Goal: Submit feedback/report problem: Submit feedback/report problem

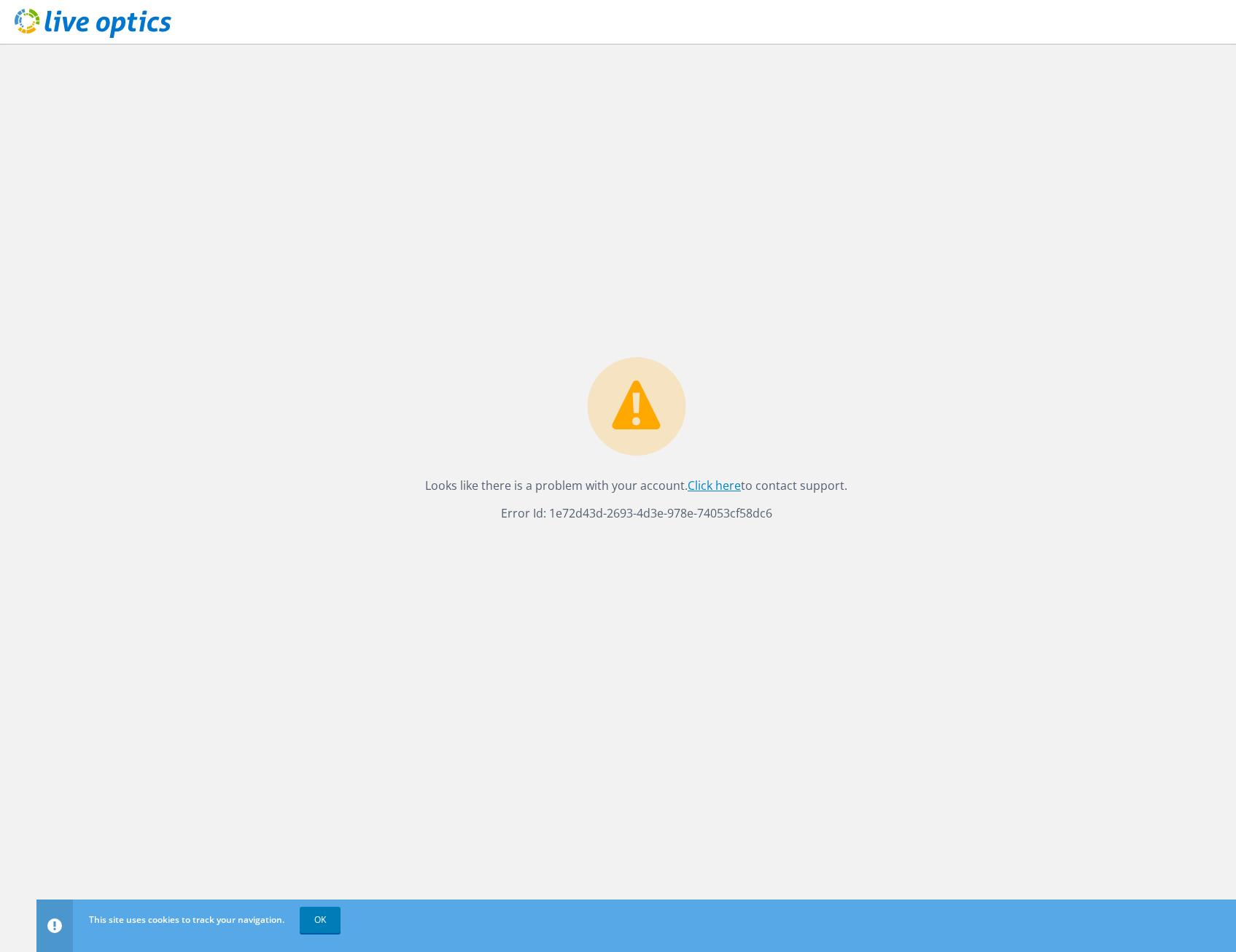
click at [727, 486] on link "Click here" at bounding box center [714, 485] width 53 height 16
click at [370, 382] on div "Looks like there is a problem with your account. Click here to contact support.…" at bounding box center [636, 498] width 1199 height 908
drag, startPoint x: 397, startPoint y: 118, endPoint x: 835, endPoint y: 143, distance: 438.7
click at [403, 119] on div "Looks like there is a problem with your account. Click here to contact support.…" at bounding box center [636, 498] width 1199 height 908
drag, startPoint x: 801, startPoint y: 505, endPoint x: 467, endPoint y: 506, distance: 334.0
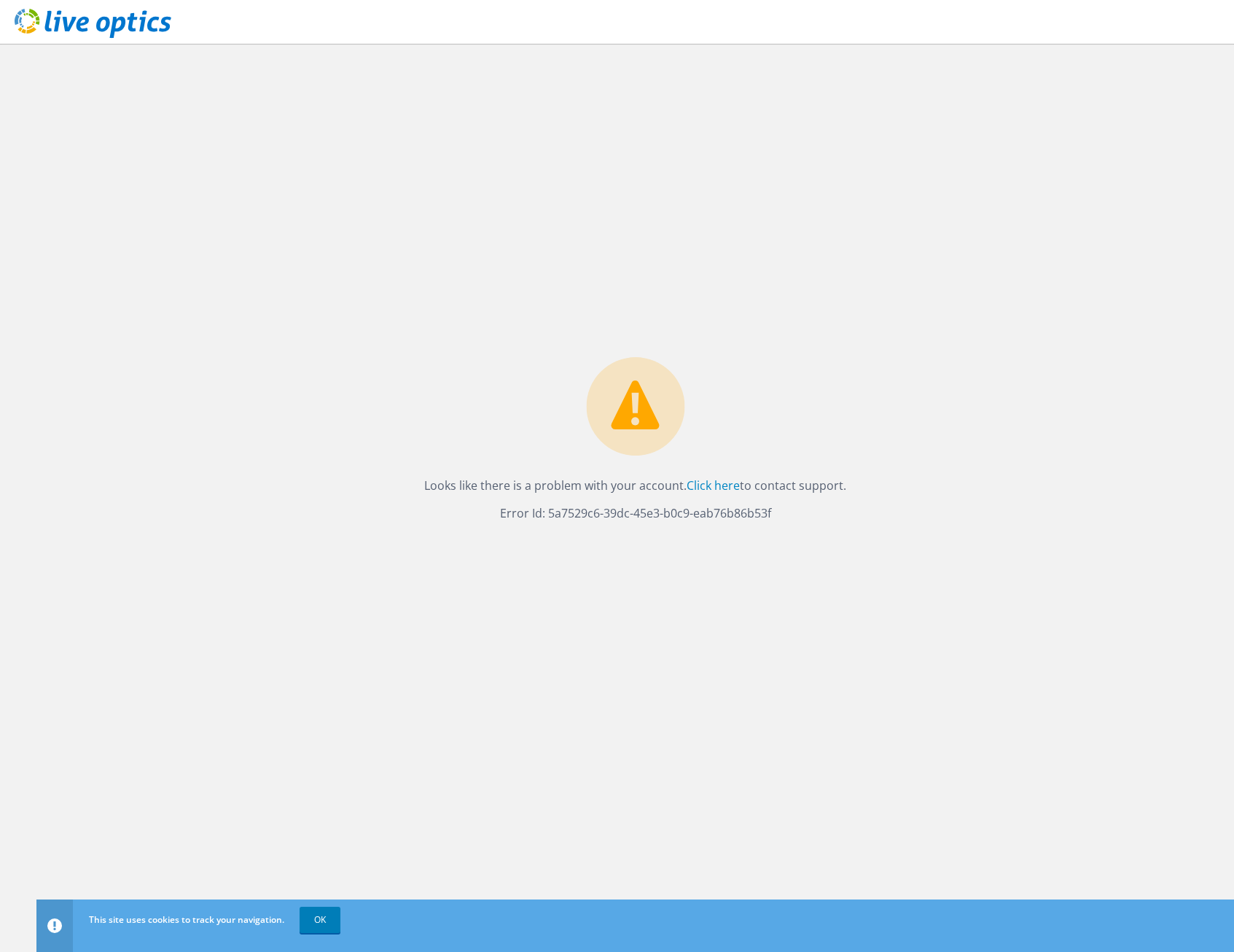
click at [467, 506] on p "Error Id: 5a7529c6-39dc-45e3-b0c9-eab76b86b53f" at bounding box center [635, 513] width 422 height 20
copy p "Error Id: 5a7529c6-39dc-45e3-b0c9-eab76b86b53f"
